Goal: Answer question/provide support: Share knowledge or assist other users

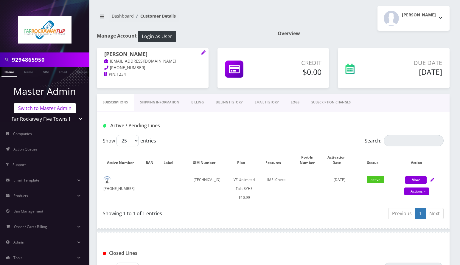
scroll to position [172, 0]
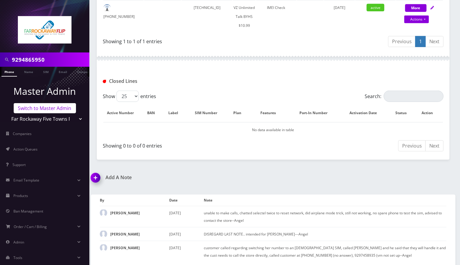
click at [41, 111] on link "Switch to Master Admin" at bounding box center [45, 108] width 62 height 10
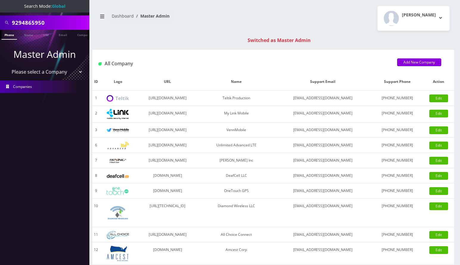
click at [27, 23] on input "9294865950" at bounding box center [50, 22] width 76 height 11
type input "8483678024"
click at [10, 35] on link "Phone" at bounding box center [8, 35] width 15 height 10
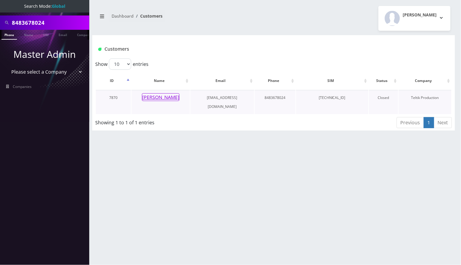
click at [172, 98] on button "[PERSON_NAME]" at bounding box center [161, 97] width 38 height 8
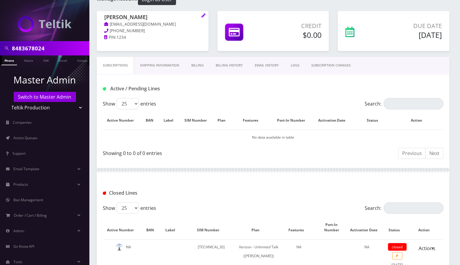
scroll to position [198, 0]
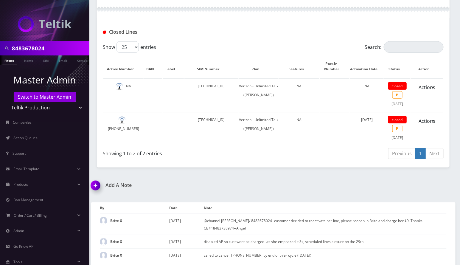
drag, startPoint x: 429, startPoint y: 185, endPoint x: 416, endPoint y: 190, distance: 14.2
click at [429, 185] on div "Add A Note *Please Enter Note Save Note By Date Note [DEMOGRAPHIC_DATA] X [DATE…" at bounding box center [273, 224] width 374 height 85
